Goal: Task Accomplishment & Management: Manage account settings

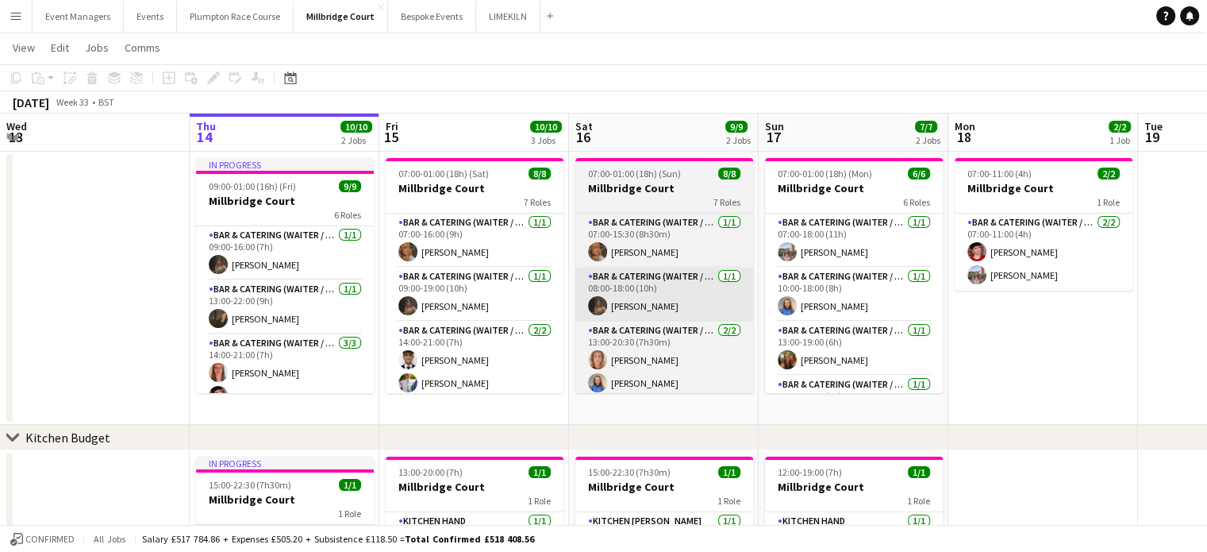
scroll to position [6, 0]
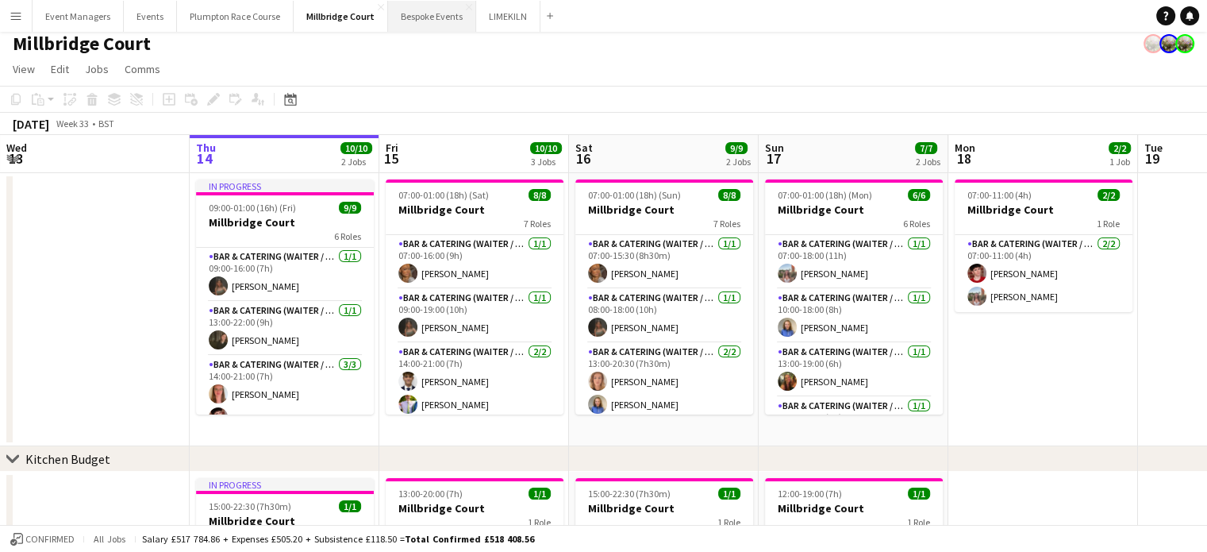
click at [438, 21] on button "Bespoke Events Close" at bounding box center [432, 16] width 88 height 31
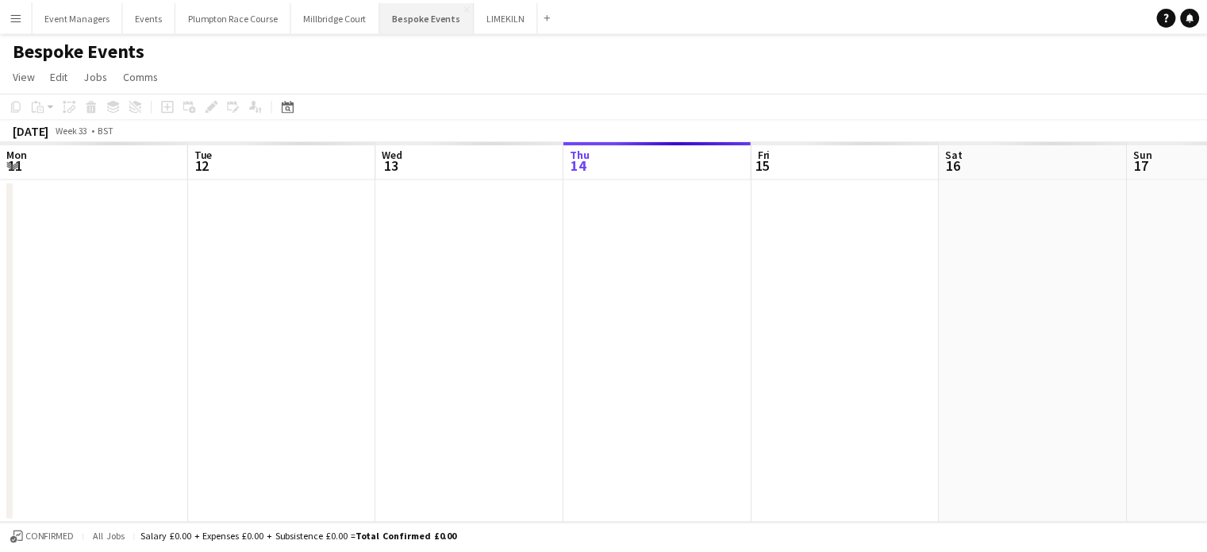
scroll to position [0, 379]
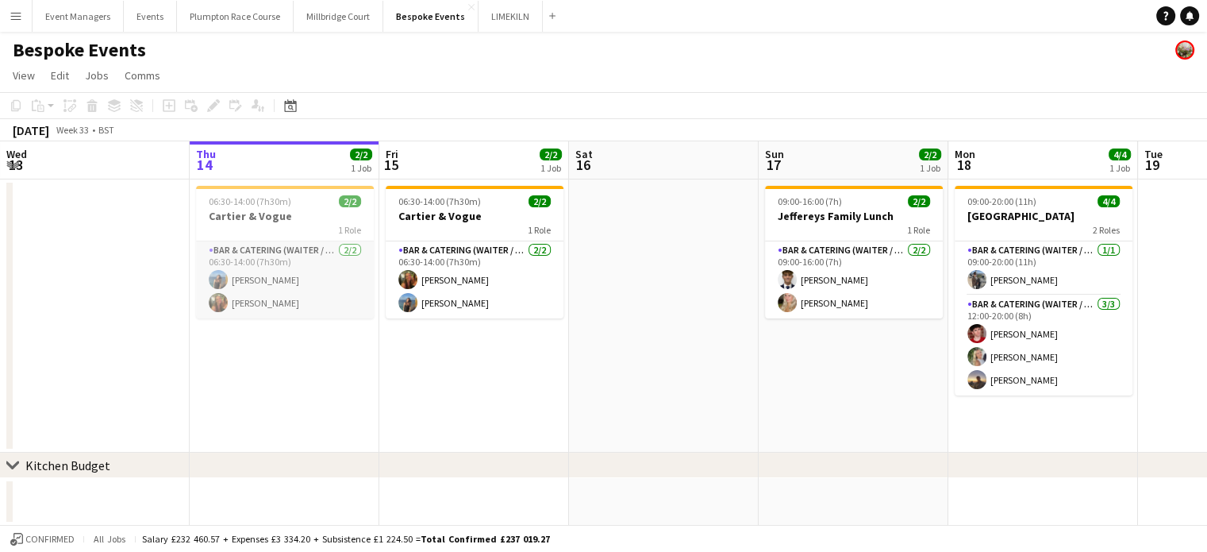
click at [248, 279] on app-card-role "Bar & Catering (Waiter / waitress) [DATE] 06:30-14:00 (7h30m) [PERSON_NAME] [PE…" at bounding box center [285, 279] width 178 height 77
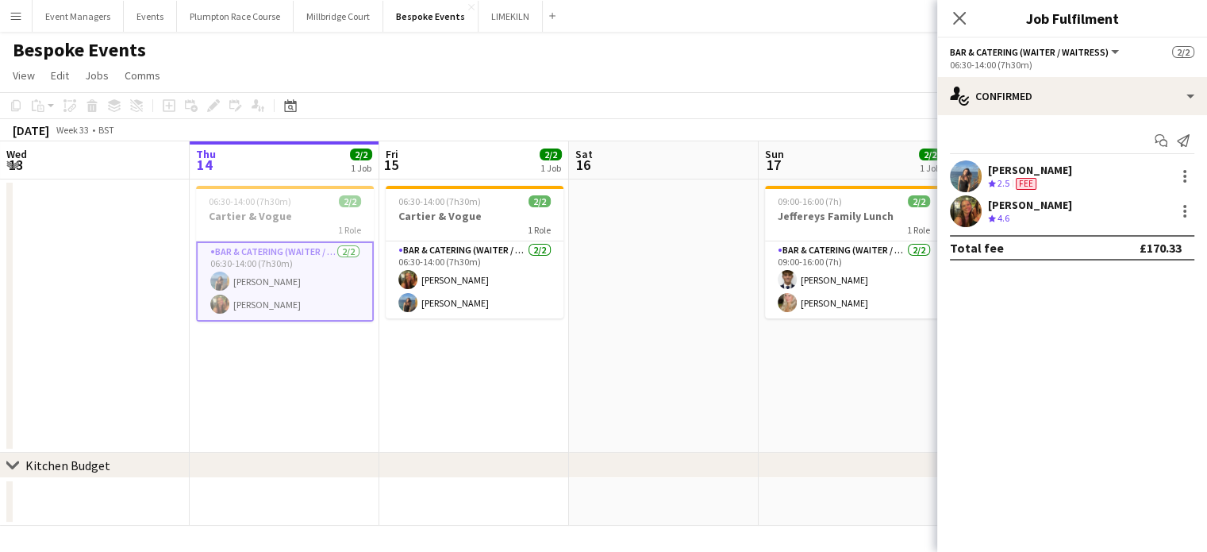
click at [997, 172] on div "[PERSON_NAME]" at bounding box center [1030, 170] width 84 height 14
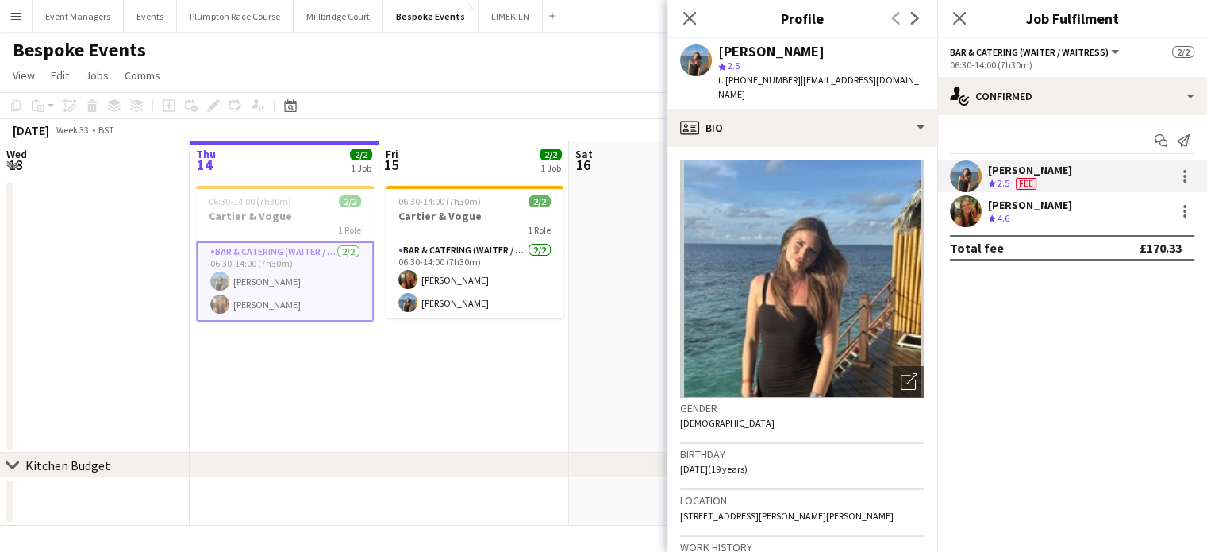
click at [1003, 206] on div "[PERSON_NAME]" at bounding box center [1030, 205] width 84 height 14
